Goal: Use online tool/utility: Utilize a website feature to perform a specific function

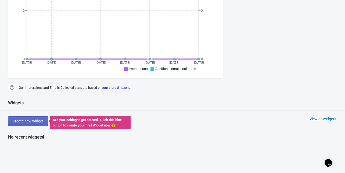
scroll to position [236, 0]
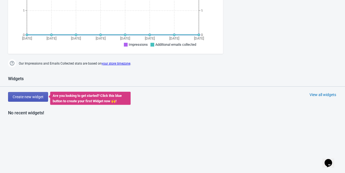
click at [20, 96] on span "Create new widget" at bounding box center [28, 97] width 31 height 4
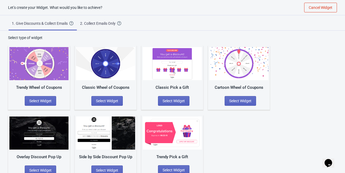
scroll to position [11, 0]
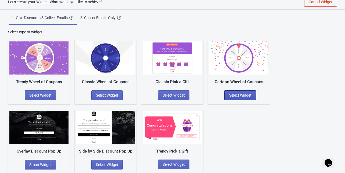
click at [233, 93] on span "Select Widget" at bounding box center [240, 95] width 22 height 4
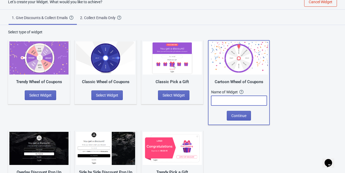
click at [239, 103] on input "text" at bounding box center [239, 101] width 56 height 10
click at [242, 113] on span "Continue" at bounding box center [238, 115] width 15 height 4
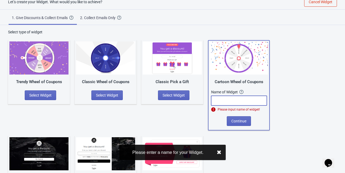
click at [242, 99] on input "text" at bounding box center [239, 101] width 56 height 10
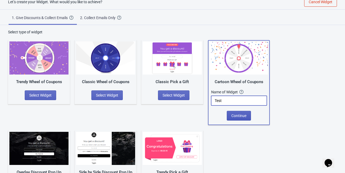
type input "Test"
click at [242, 114] on span "Continue" at bounding box center [238, 115] width 15 height 4
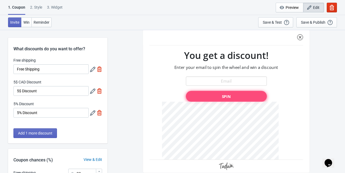
click at [92, 68] on icon at bounding box center [92, 69] width 5 height 5
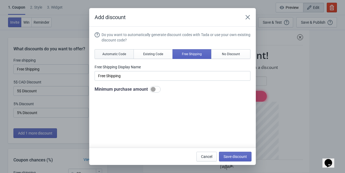
click at [129, 54] on button "Automatic Code" at bounding box center [114, 54] width 39 height 10
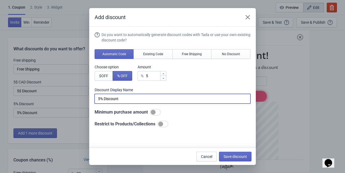
click at [153, 98] on input "5% Discount" at bounding box center [173, 99] width 156 height 10
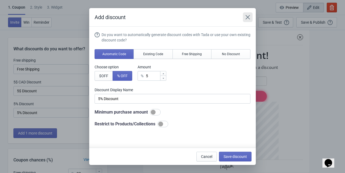
click at [248, 17] on icon "Close" at bounding box center [247, 17] width 5 height 5
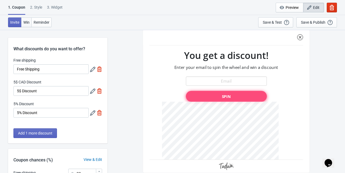
click at [28, 22] on span "Win" at bounding box center [26, 22] width 6 height 4
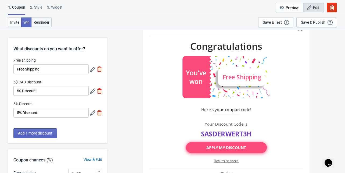
click at [42, 18] on button "Reminder" at bounding box center [41, 22] width 20 height 10
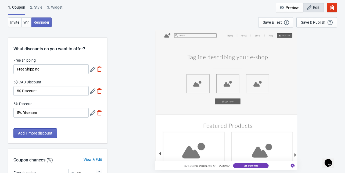
drag, startPoint x: 184, startPoint y: 165, endPoint x: 155, endPoint y: 164, distance: 29.3
click at [155, 164] on div "You've won Free Shipping , Valid for 00:30:00 See Coupon" at bounding box center [226, 101] width 232 height 143
click at [131, 136] on div "You've won Free Shipping , Valid for 00:30:00 See Coupon" at bounding box center [226, 101] width 232 height 143
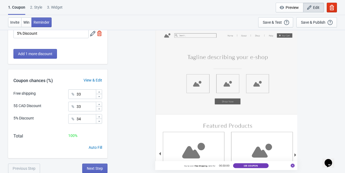
scroll to position [80, 0]
click at [38, 59] on div "Add 1 more discount" at bounding box center [57, 56] width 99 height 15
click at [38, 56] on button "Add 1 more discount" at bounding box center [35, 54] width 44 height 10
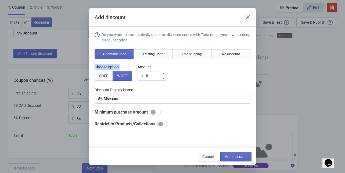
click at [38, 56] on div "Add discount Do you want to automatically generate discount codes with Tada or …" at bounding box center [172, 86] width 345 height 157
click at [232, 154] on span "Add discount" at bounding box center [236, 156] width 22 height 4
type input "25"
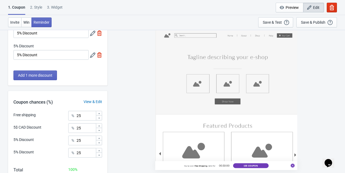
click at [98, 118] on icon at bounding box center [99, 117] width 3 height 3
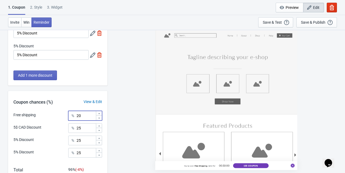
click at [98, 118] on icon at bounding box center [99, 117] width 3 height 3
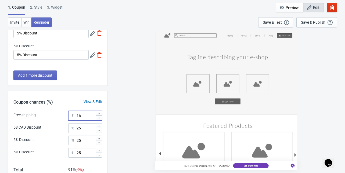
type input "15"
click at [102, 126] on div "Free shipping % 15 5$ CAD Discount % 25 5% Discount % 25 5% Discount % 25" at bounding box center [57, 136] width 99 height 51
click at [94, 124] on input "25" at bounding box center [85, 128] width 19 height 10
click at [96, 126] on div at bounding box center [99, 125] width 6 height 5
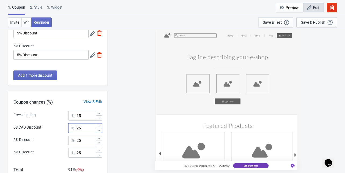
click at [96, 126] on div at bounding box center [99, 125] width 6 height 5
click at [96, 127] on div at bounding box center [99, 125] width 6 height 5
type input "30"
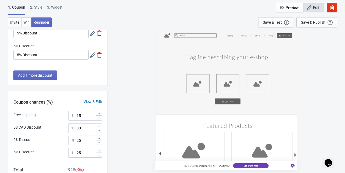
click at [100, 135] on div "Free shipping % 15 5$ CAD Discount % 30 5% Discount % 25 5% Discount % 25" at bounding box center [57, 136] width 99 height 51
click at [102, 156] on div "Free shipping % 15 5$ CAD Discount % 30 5% Discount % 25 5% Discount % 25" at bounding box center [57, 136] width 99 height 51
click at [100, 155] on icon at bounding box center [99, 154] width 3 height 3
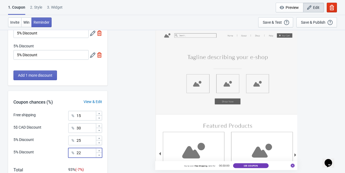
click at [100, 155] on icon at bounding box center [99, 154] width 3 height 3
type input "21"
click at [99, 141] on icon at bounding box center [99, 142] width 3 height 3
click at [98, 139] on icon at bounding box center [99, 137] width 3 height 3
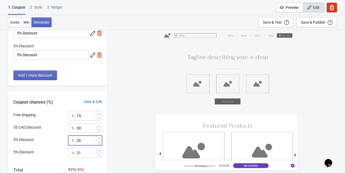
click at [98, 139] on icon at bounding box center [99, 137] width 3 height 3
type input "28"
click at [122, 140] on div "You've won Free Shipping , Valid for 00:30:00 See Coupon" at bounding box center [226, 101] width 232 height 143
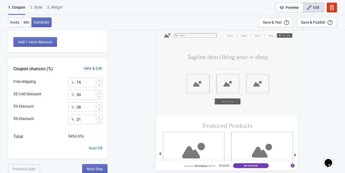
scroll to position [114, 0]
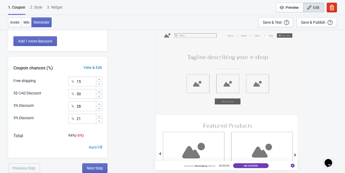
click at [100, 148] on div "Auto Fill" at bounding box center [95, 147] width 13 height 6
type input "25"
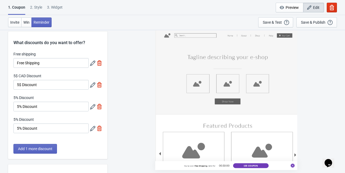
scroll to position [0, 0]
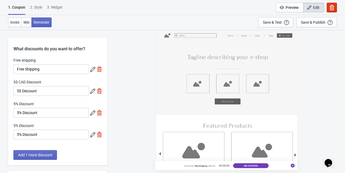
click at [93, 114] on icon at bounding box center [92, 112] width 5 height 5
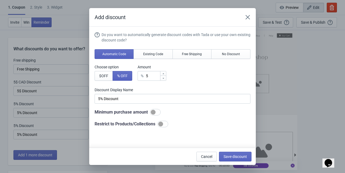
click at [160, 123] on div at bounding box center [160, 123] width 5 height 5
checkbox input "true"
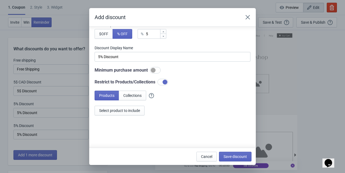
scroll to position [45, 0]
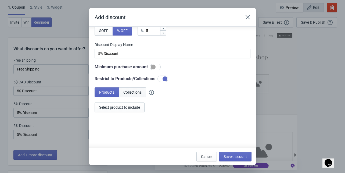
click at [131, 92] on span "Collections" at bounding box center [132, 92] width 18 height 4
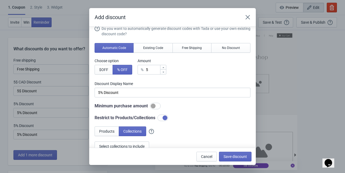
scroll to position [0, 0]
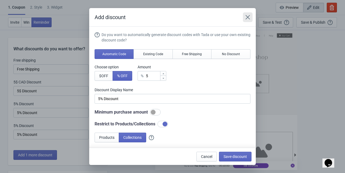
click at [248, 17] on icon "Close" at bounding box center [248, 17] width 4 height 4
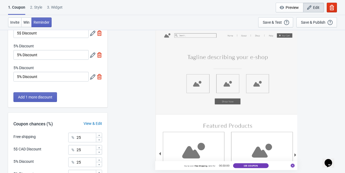
scroll to position [28, 0]
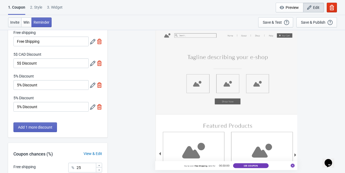
click at [15, 21] on span "Invite" at bounding box center [14, 22] width 9 height 4
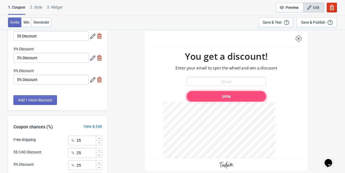
scroll to position [0, 0]
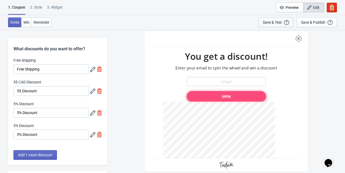
click at [293, 22] on button "Save & Test Open a Widget Preview of your site so that you can try it out. It w…" at bounding box center [275, 22] width 35 height 10
click at [315, 8] on span "Edit" at bounding box center [316, 7] width 6 height 4
click at [327, 7] on button "button" at bounding box center [332, 8] width 10 height 10
